Goal: Task Accomplishment & Management: Complete application form

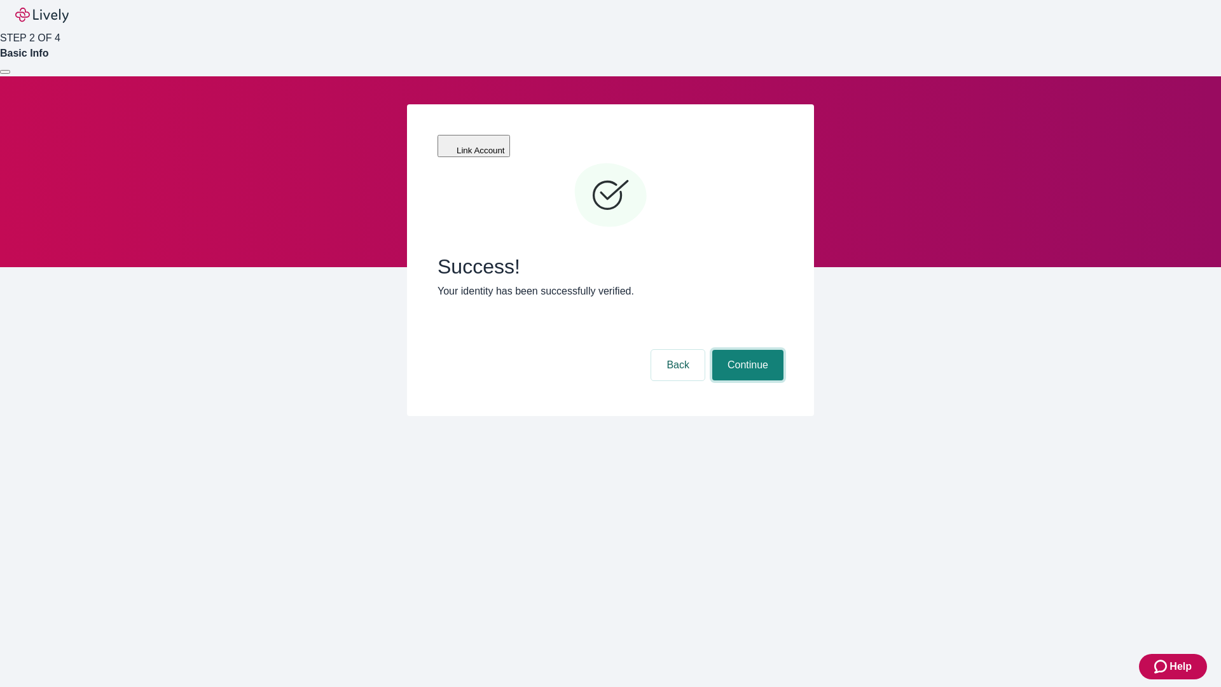
click at [746, 350] on button "Continue" at bounding box center [748, 365] width 71 height 31
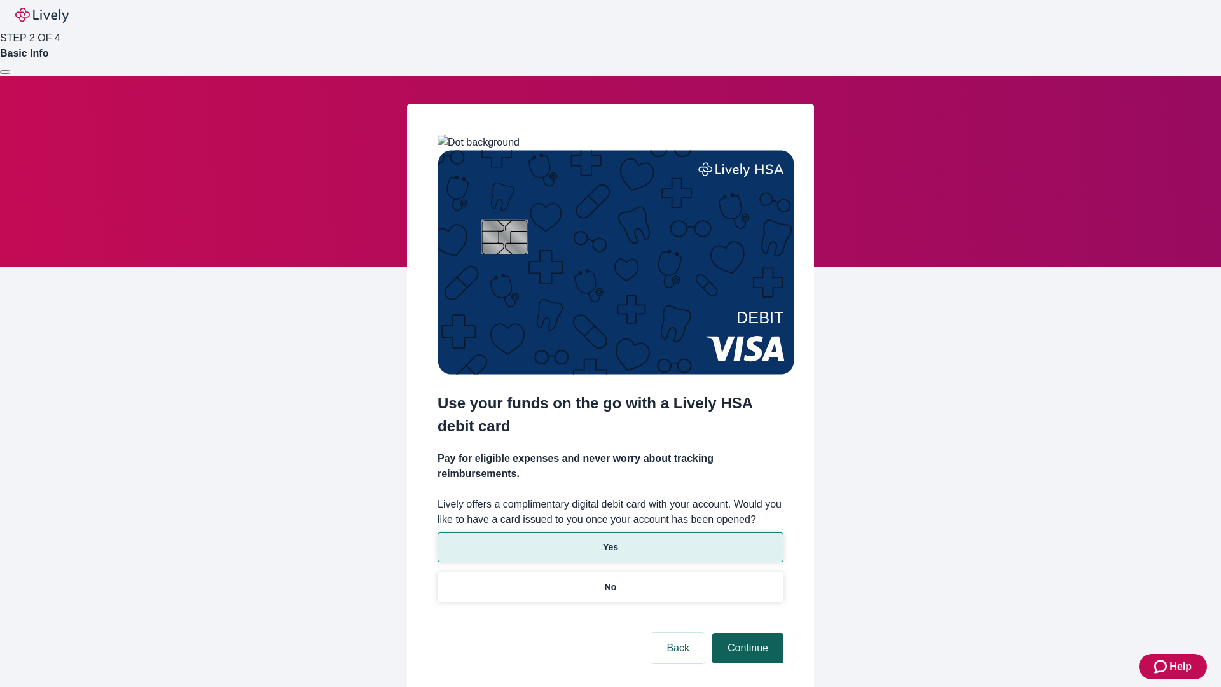
click at [610, 541] on p "Yes" at bounding box center [610, 547] width 15 height 13
click at [746, 633] on button "Continue" at bounding box center [748, 648] width 71 height 31
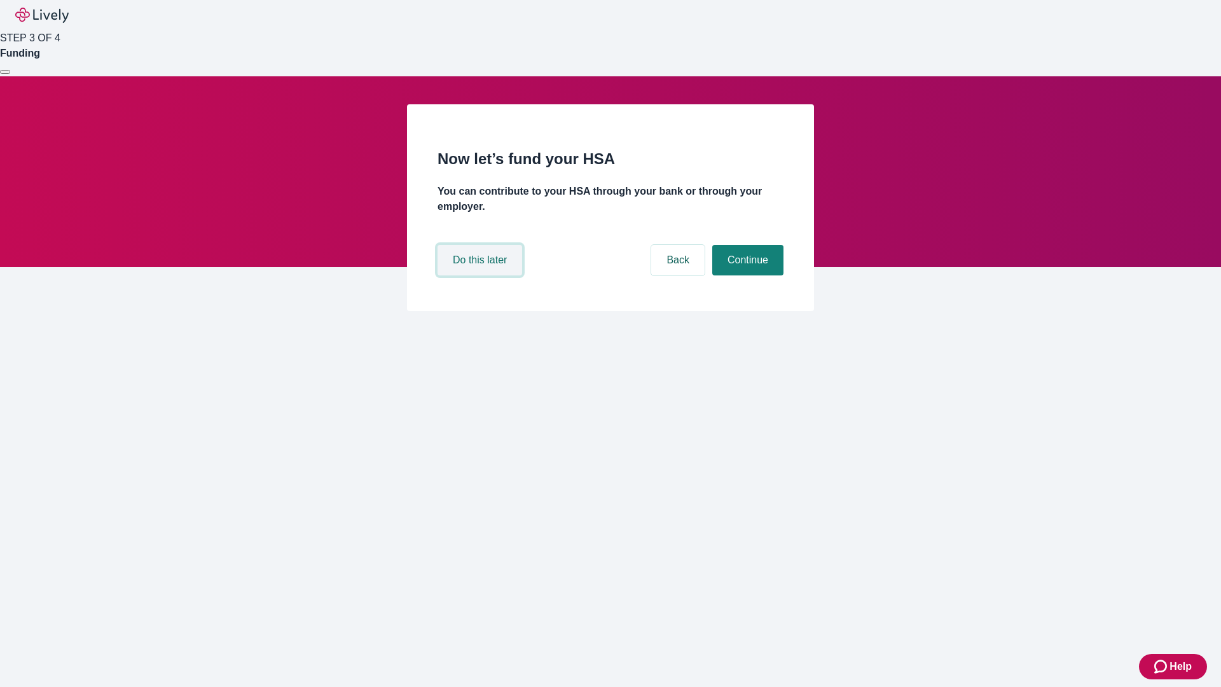
click at [482, 275] on button "Do this later" at bounding box center [480, 260] width 85 height 31
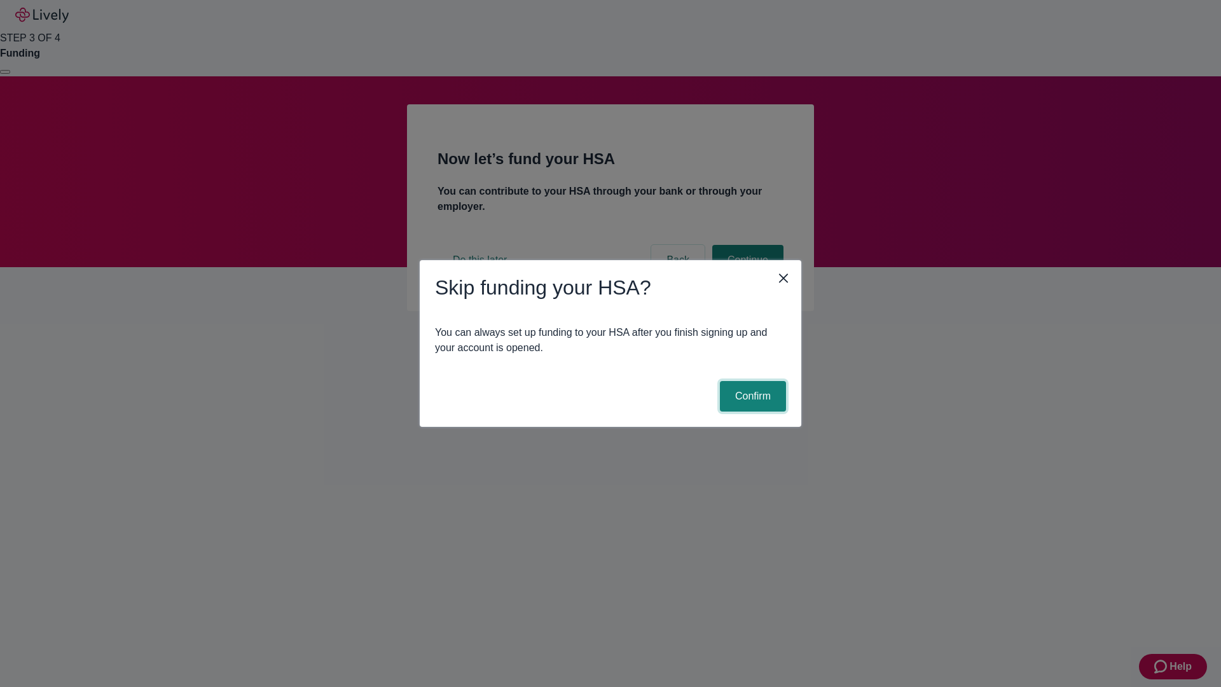
click at [751, 396] on button "Confirm" at bounding box center [753, 396] width 66 height 31
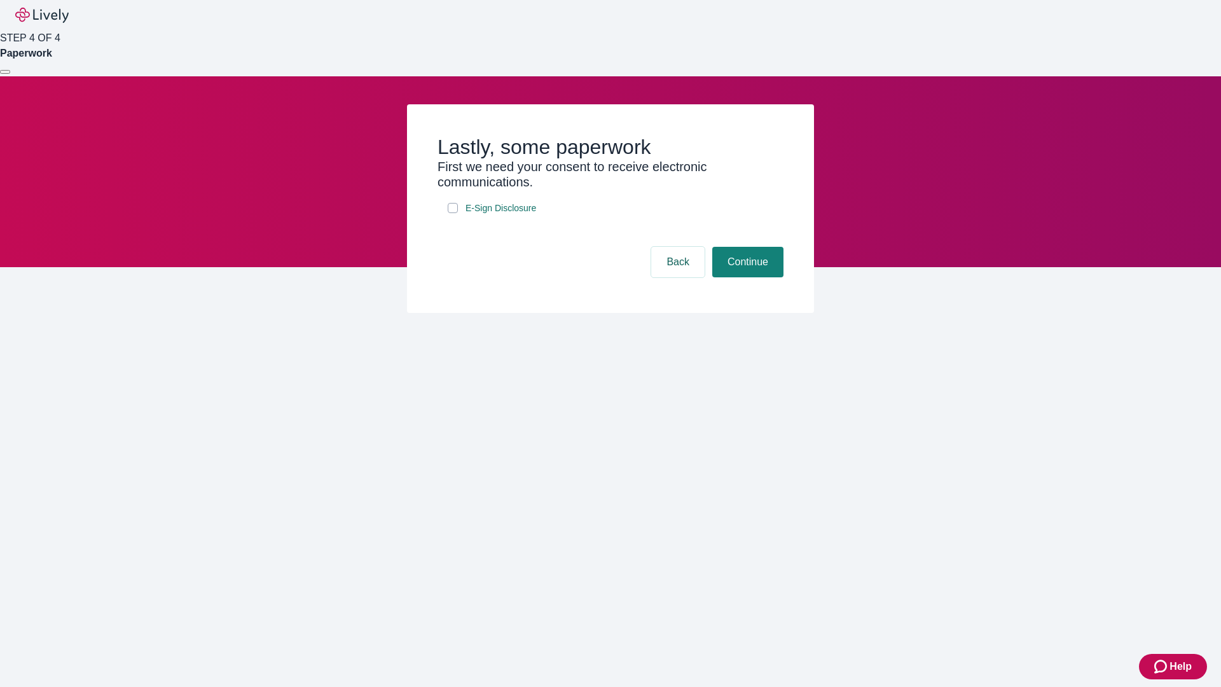
click at [453, 213] on input "E-Sign Disclosure" at bounding box center [453, 208] width 10 height 10
checkbox input "true"
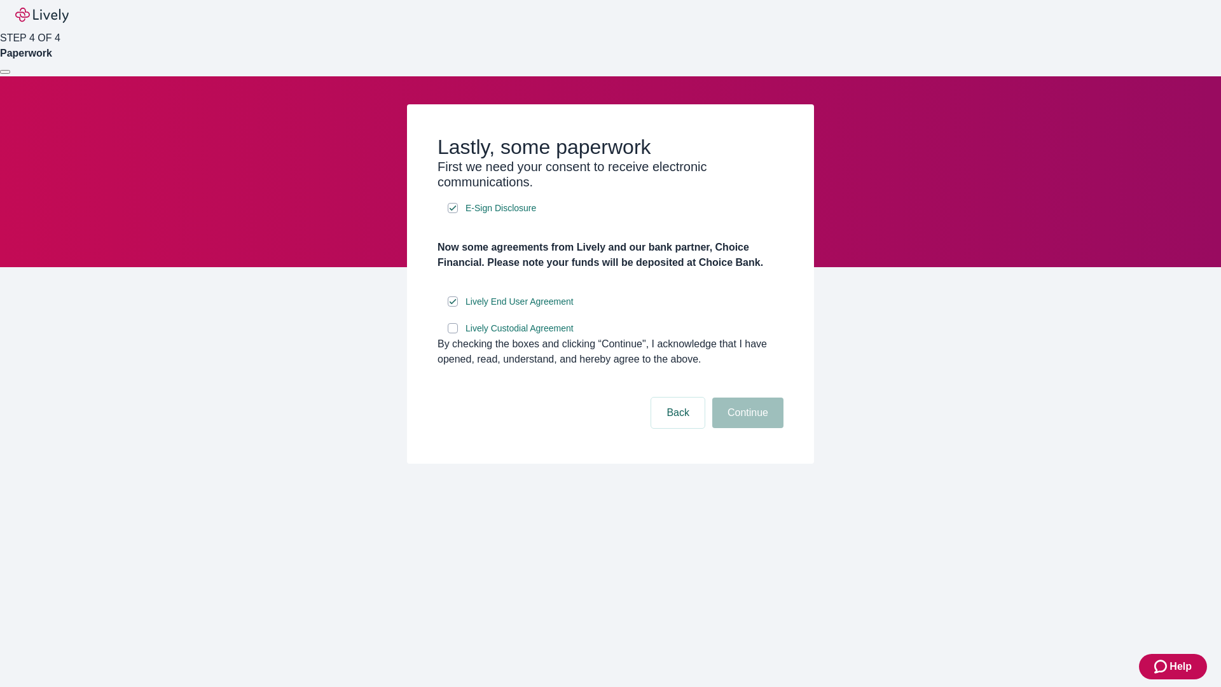
click at [453, 333] on input "Lively Custodial Agreement" at bounding box center [453, 328] width 10 height 10
checkbox input "true"
click at [746, 428] on button "Continue" at bounding box center [748, 413] width 71 height 31
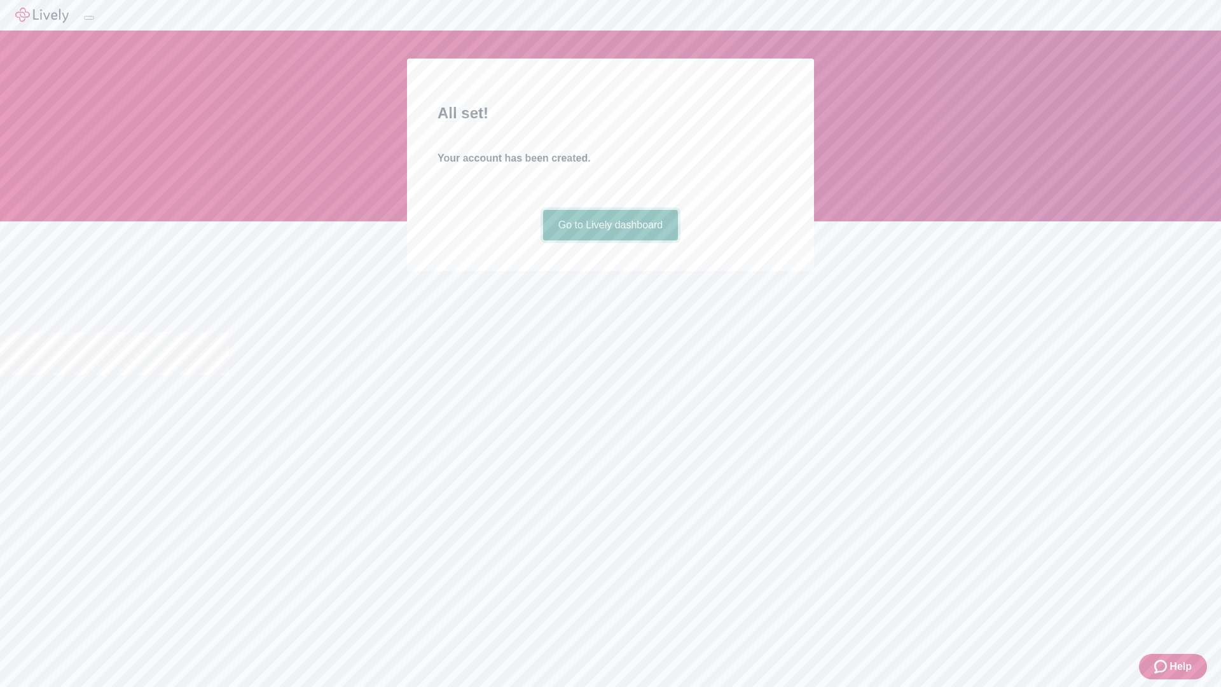
click at [610, 240] on link "Go to Lively dashboard" at bounding box center [611, 225] width 136 height 31
